Goal: Transaction & Acquisition: Purchase product/service

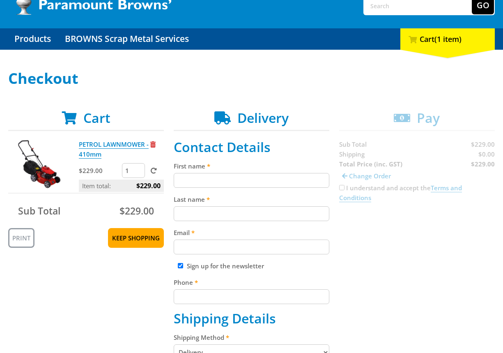
click at [264, 177] on input "First name" at bounding box center [252, 180] width 156 height 15
paste input "[PERSON_NAME]"
type input "[PERSON_NAME]"
click at [263, 210] on input "Last name" at bounding box center [252, 213] width 156 height 15
paste input "[PERSON_NAME]"
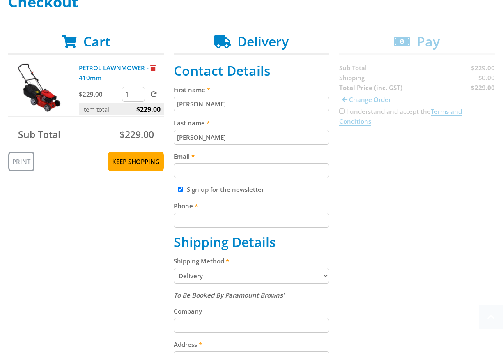
scroll to position [137, 0]
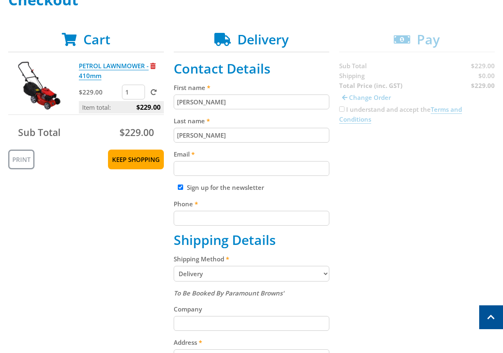
type input "[PERSON_NAME]"
click at [251, 173] on input "Email" at bounding box center [252, 168] width 156 height 15
paste input "[EMAIL_ADDRESS][DOMAIN_NAME]"
type input "[EMAIL_ADDRESS][DOMAIN_NAME]"
click at [447, 222] on div "Cart PETROL LAWNMOWER - 410mm $229.00 1 Item total: $229.00 Sub Total $229.00 P…" at bounding box center [251, 294] width 487 height 525
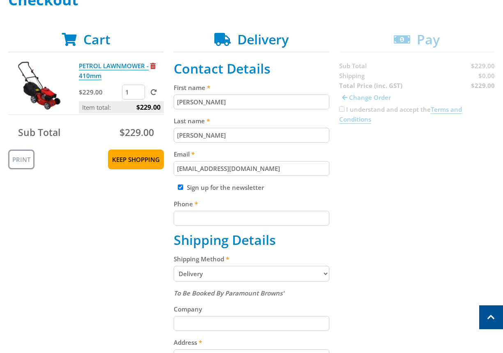
click at [264, 220] on input "Phone" at bounding box center [252, 218] width 156 height 15
paste input "[PHONE_NUMBER]"
type input "[PHONE_NUMBER]"
click at [420, 232] on div "Cart PETROL LAWNMOWER - 410mm $229.00 1 Item total: $229.00 Sub Total $229.00 P…" at bounding box center [251, 294] width 487 height 525
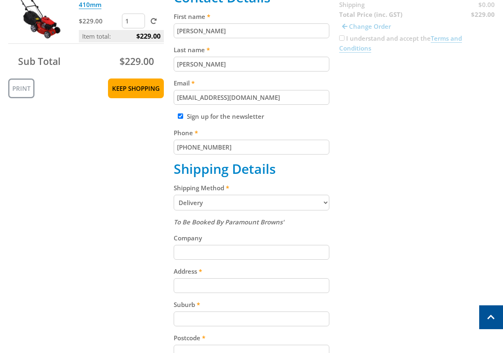
scroll to position [228, 0]
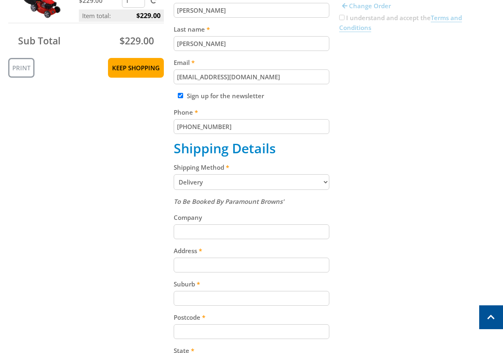
click at [318, 182] on select "Pickup from Gepps Cross Delivery" at bounding box center [252, 182] width 156 height 16
select select "Pickup"
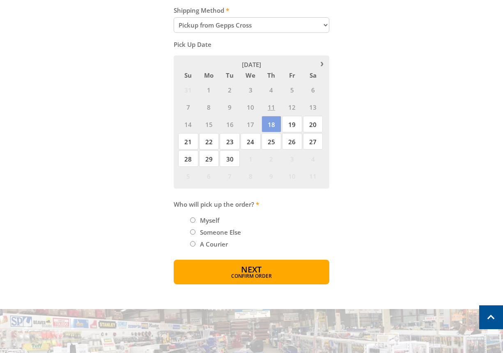
scroll to position [389, 0]
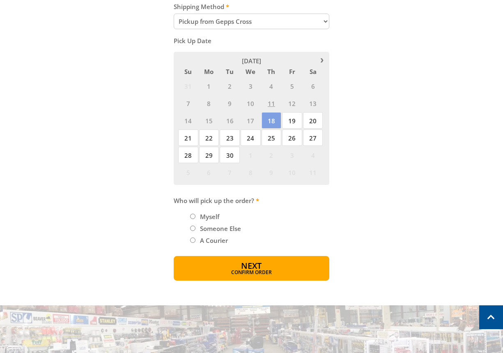
click at [191, 218] on input "Myself" at bounding box center [192, 216] width 5 height 5
radio input "true"
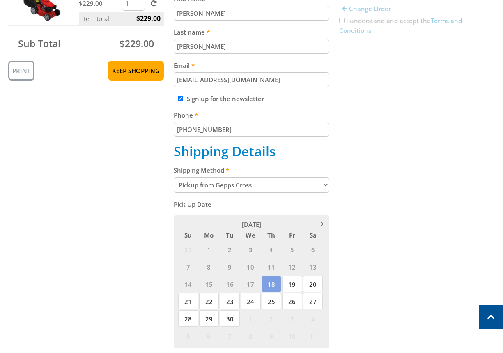
scroll to position [225, 0]
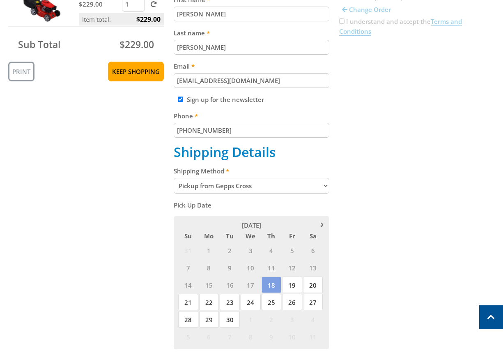
click at [321, 186] on select "Pickup from Gepps Cross Delivery" at bounding box center [252, 186] width 156 height 16
select select "Delivery"
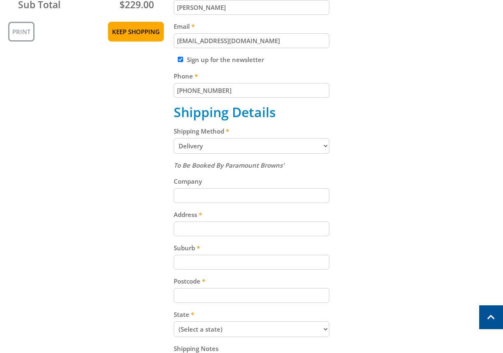
scroll to position [268, 0]
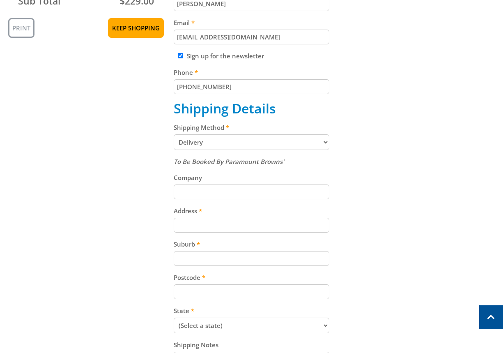
click at [209, 228] on input "Address" at bounding box center [252, 225] width 156 height 15
paste input "[STREET_ADDRESS][PERSON_NAME]"
type input "[STREET_ADDRESS][PERSON_NAME]"
click at [490, 223] on div "Cart PETROL LAWNMOWER - 410mm $229.00 1 Item total: $229.00 Sub Total $229.00 P…" at bounding box center [251, 162] width 487 height 525
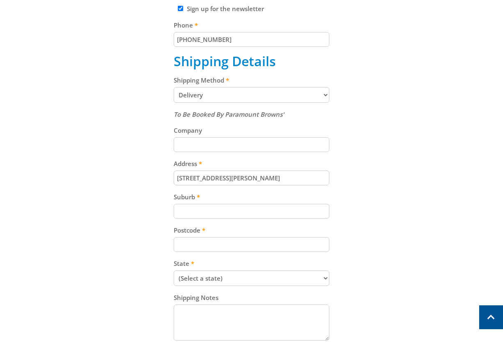
scroll to position [317, 0]
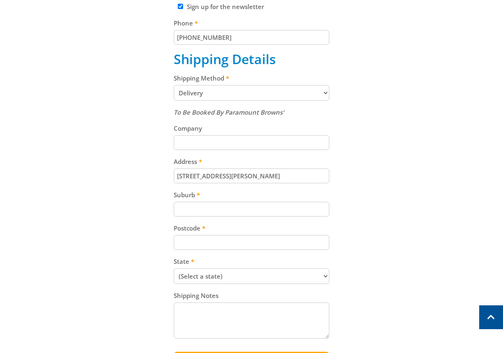
click at [274, 209] on input "Suburb" at bounding box center [252, 209] width 156 height 15
paste input "Totness"
type input "Totness"
click at [416, 211] on div "Cart PETROL LAWNMOWER - 410mm $229.00 1 Item total: $229.00 Sub Total $229.00 P…" at bounding box center [251, 113] width 487 height 525
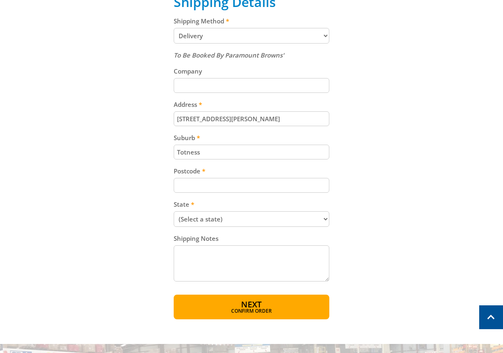
scroll to position [377, 0]
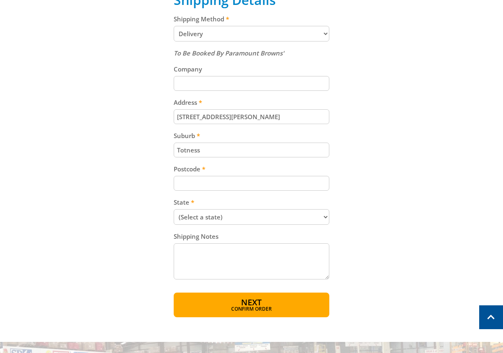
paste input "5250"
click at [251, 188] on input "Postcode" at bounding box center [252, 183] width 156 height 15
type input "5250"
click at [452, 195] on div "Cart PETROL LAWNMOWER - 410mm $229.00 1 Item total: $229.00 Sub Total $229.00 P…" at bounding box center [251, 54] width 487 height 525
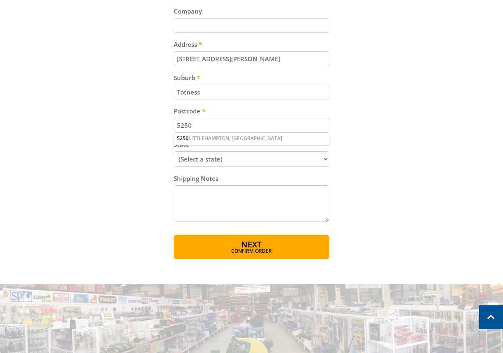
scroll to position [435, 0]
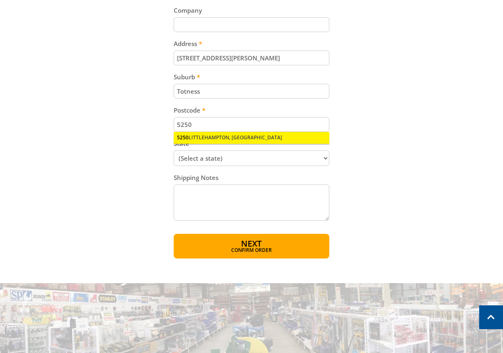
click at [232, 136] on div "5250 [GEOGRAPHIC_DATA], [GEOGRAPHIC_DATA]" at bounding box center [252, 137] width 156 height 11
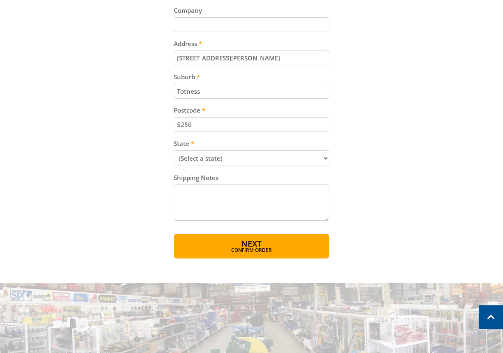
click at [316, 154] on select "(Select a state) [GEOGRAPHIC_DATA] [GEOGRAPHIC_DATA] [GEOGRAPHIC_DATA] [GEOGRAP…" at bounding box center [252, 158] width 156 height 16
select select "SA"
click at [174, 150] on select "(Select a state) [GEOGRAPHIC_DATA] [GEOGRAPHIC_DATA] [GEOGRAPHIC_DATA] [GEOGRAP…" at bounding box center [252, 158] width 156 height 16
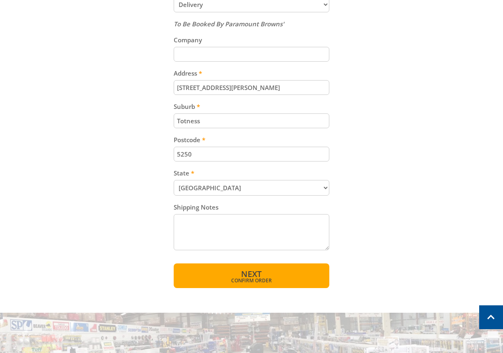
scroll to position [453, 0]
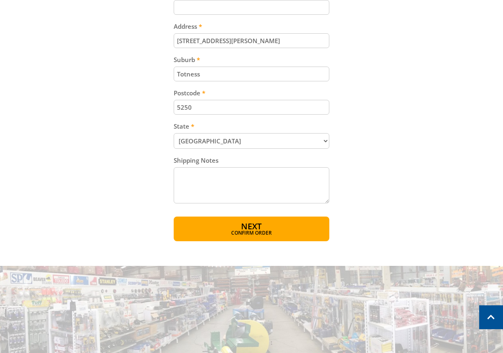
drag, startPoint x: 253, startPoint y: 226, endPoint x: 249, endPoint y: 224, distance: 4.2
click at [253, 227] on span "Next" at bounding box center [251, 226] width 21 height 11
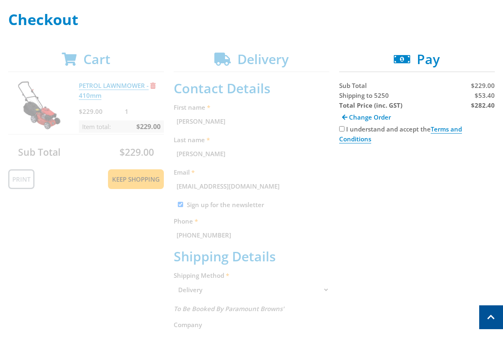
scroll to position [107, 0]
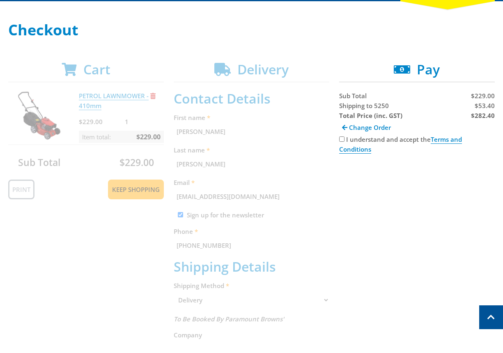
click at [360, 106] on span "Shipping to 5250" at bounding box center [364, 105] width 50 height 8
copy span "Shipping"
click at [486, 105] on span "$53.40" at bounding box center [485, 105] width 20 height 8
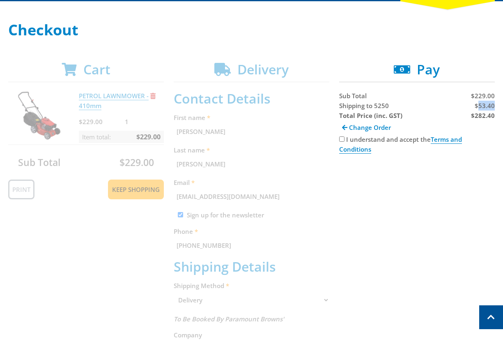
copy span "53.40"
click at [481, 119] on strong "$282.40" at bounding box center [483, 115] width 24 height 8
copy strong "282.40"
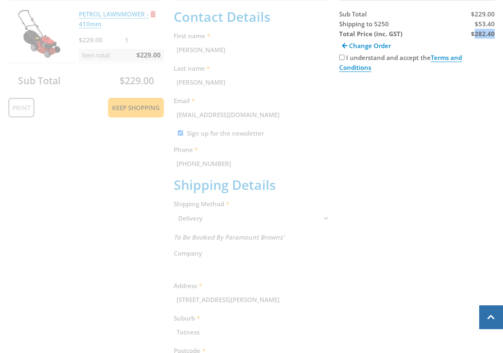
scroll to position [322, 0]
